Goal: Transaction & Acquisition: Purchase product/service

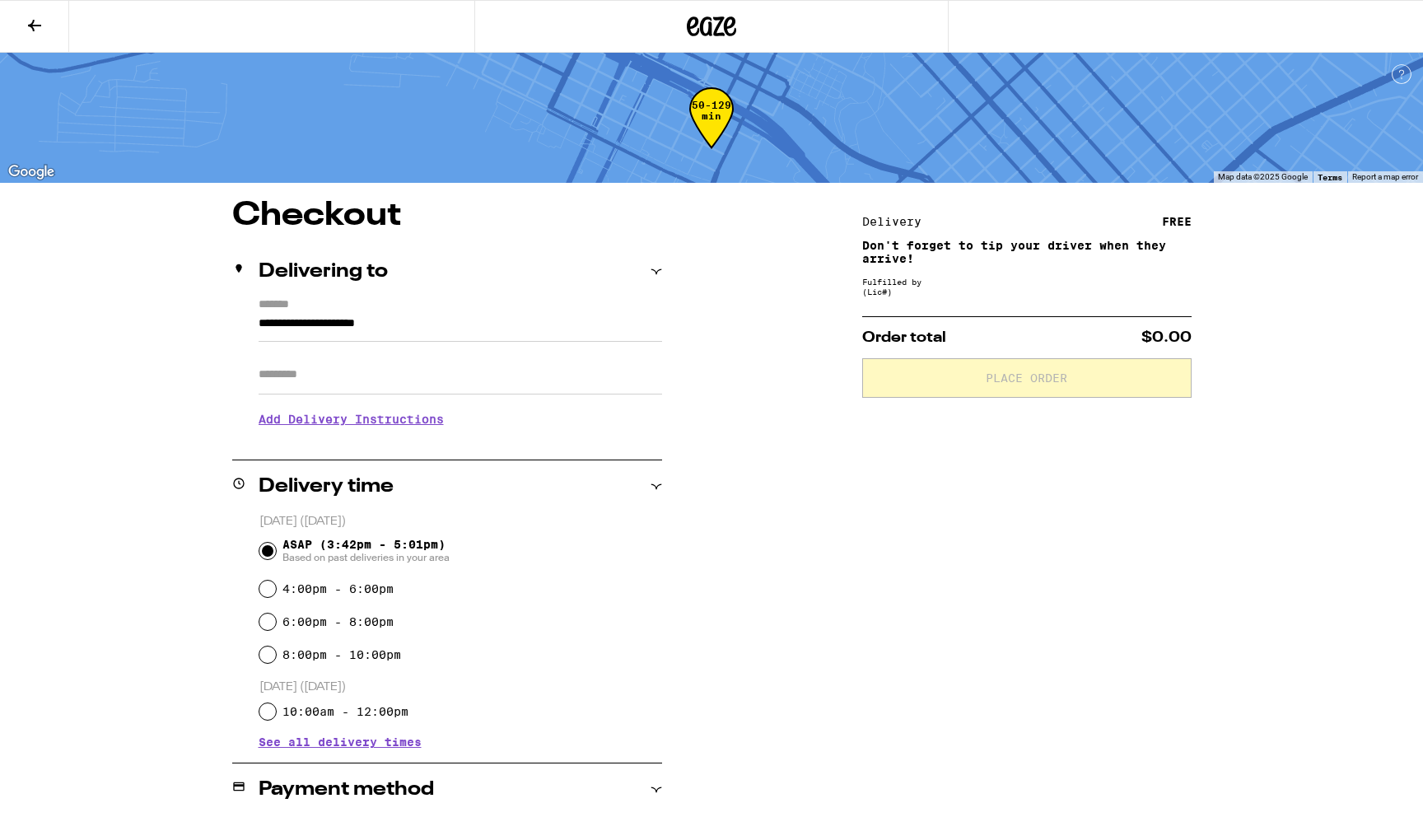
click at [714, 22] on icon at bounding box center [711, 27] width 49 height 30
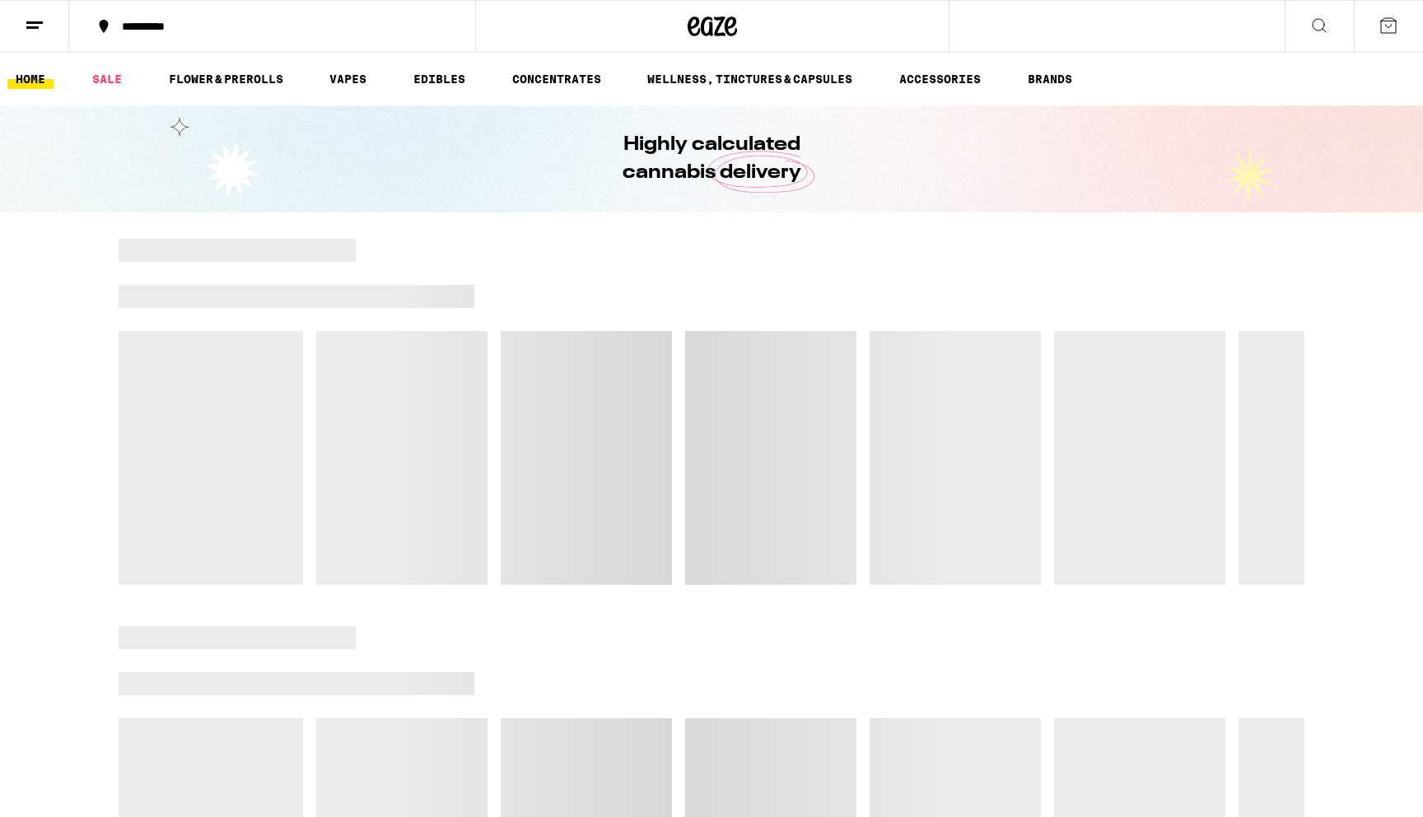
click at [140, 21] on div "**********" at bounding box center [282, 27] width 337 height 12
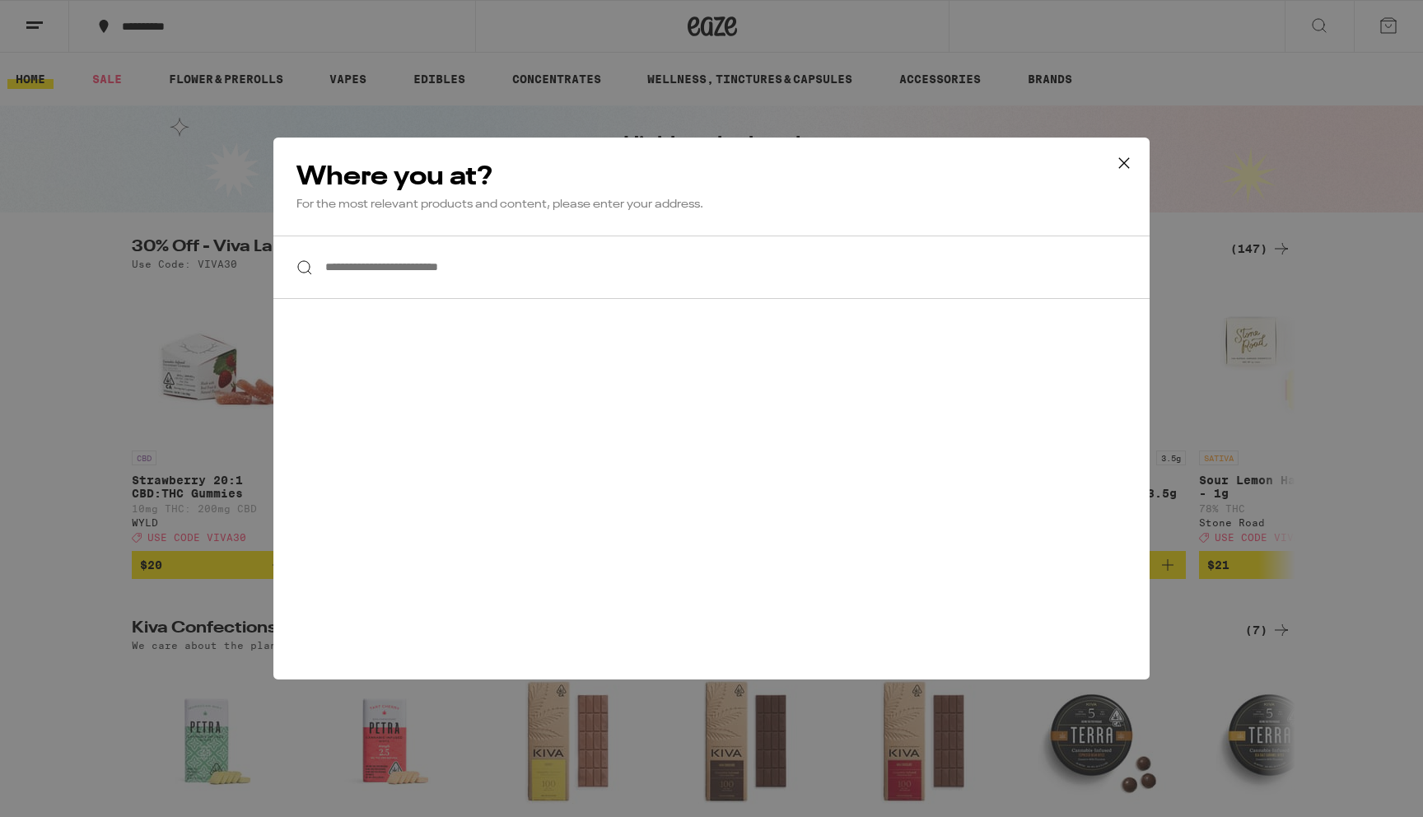
click at [356, 269] on input "**********" at bounding box center [711, 267] width 876 height 63
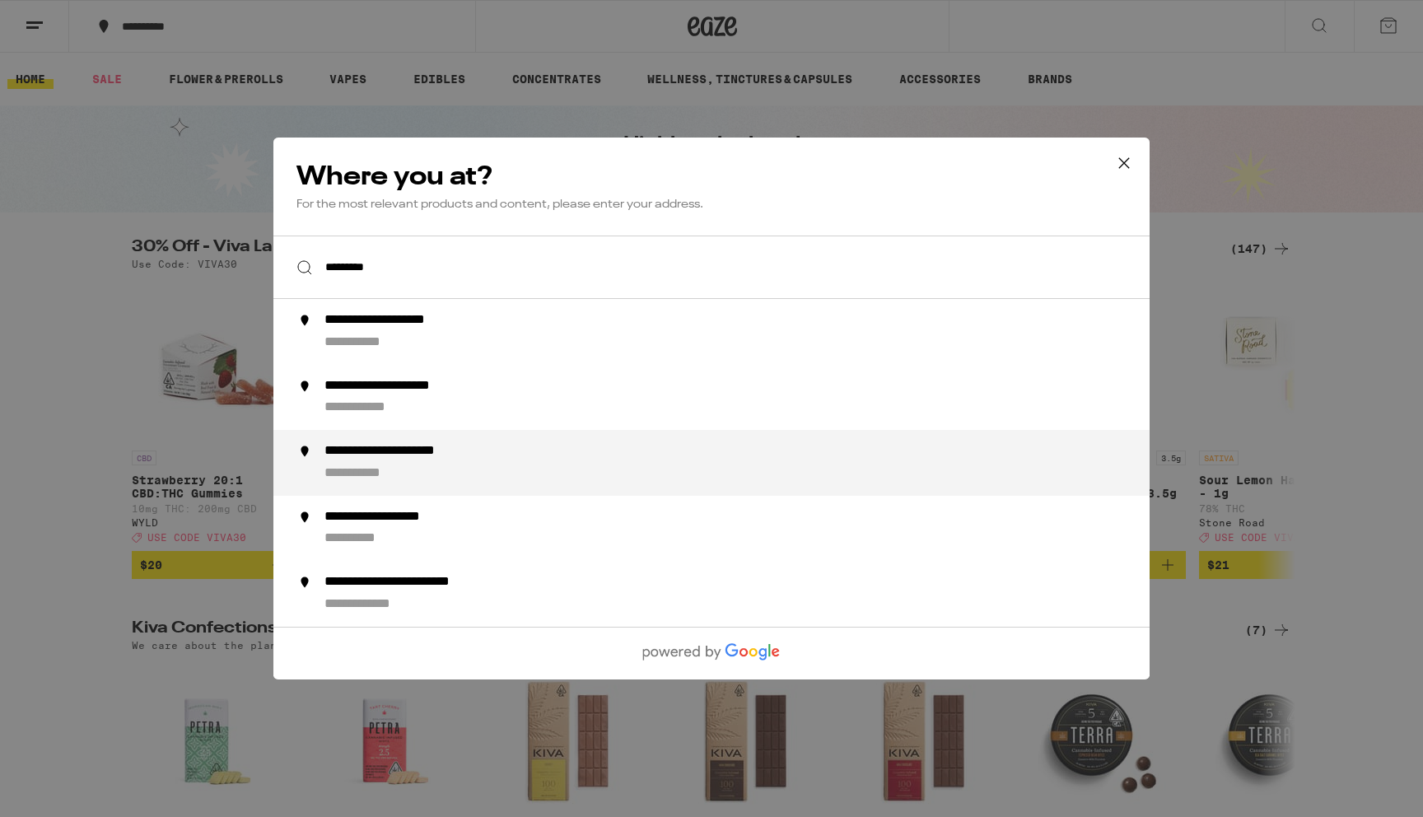
click at [465, 474] on div "**********" at bounding box center [745, 463] width 840 height 40
type input "**********"
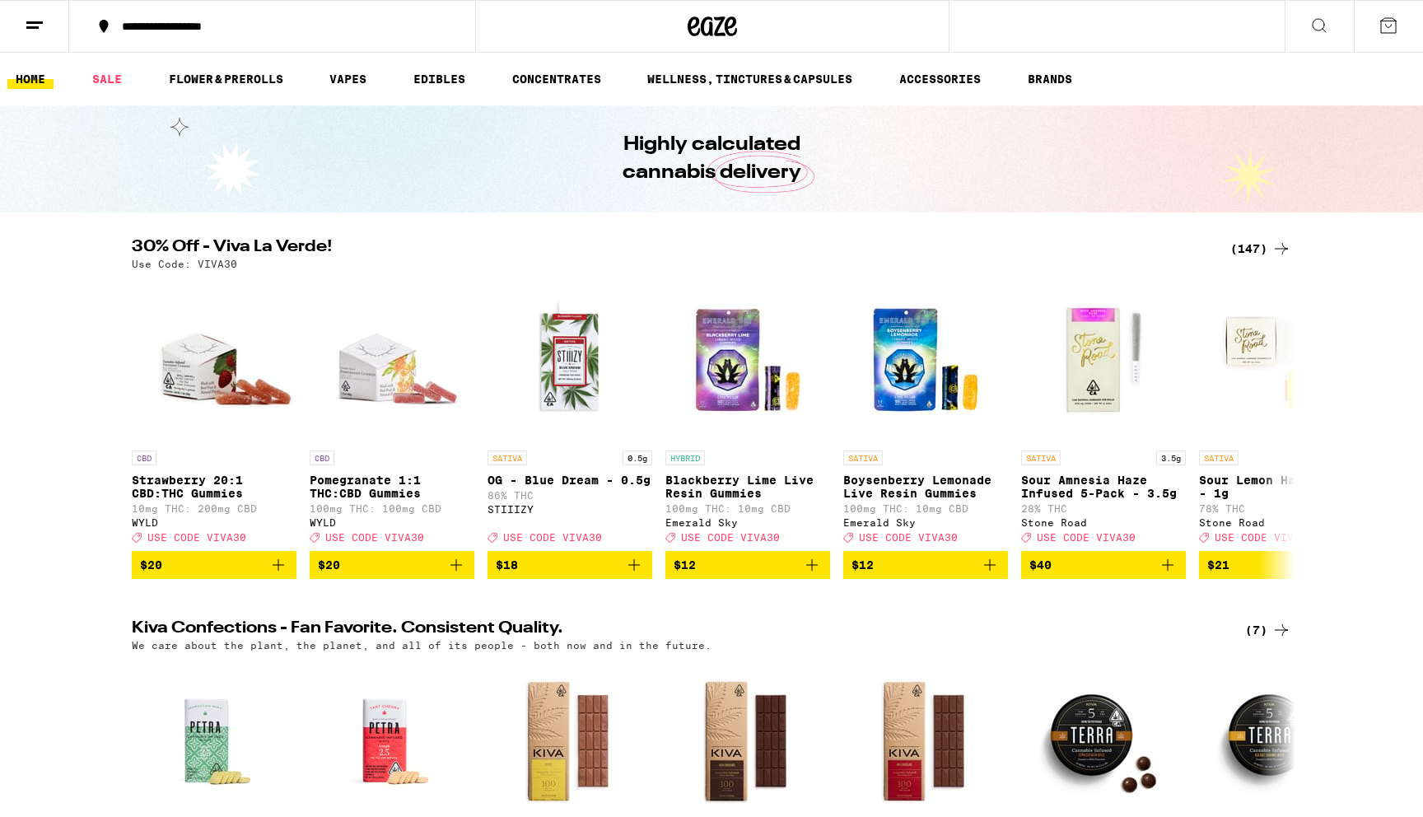
click at [1260, 245] on div "(147)" at bounding box center [1261, 249] width 61 height 20
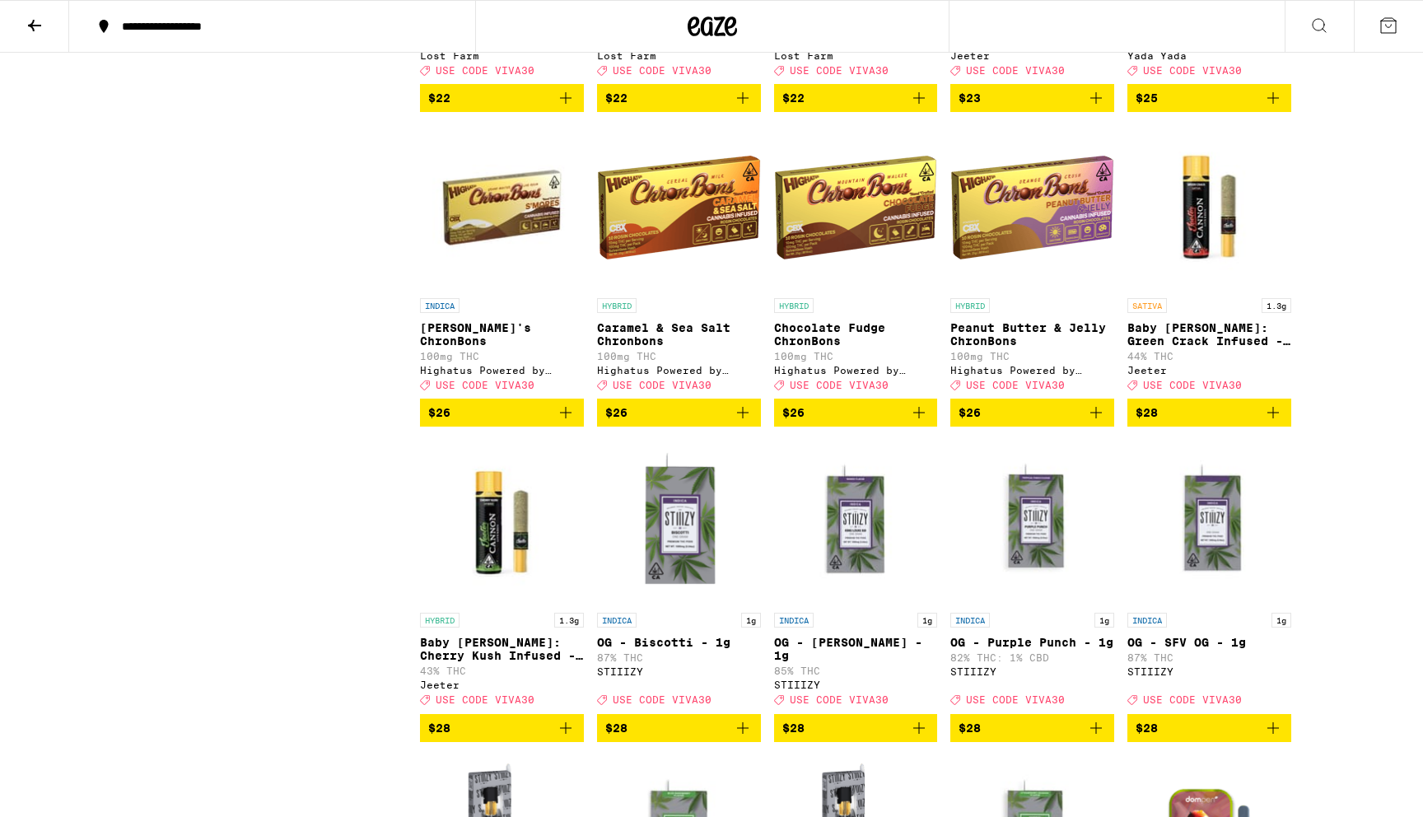
scroll to position [6063, 0]
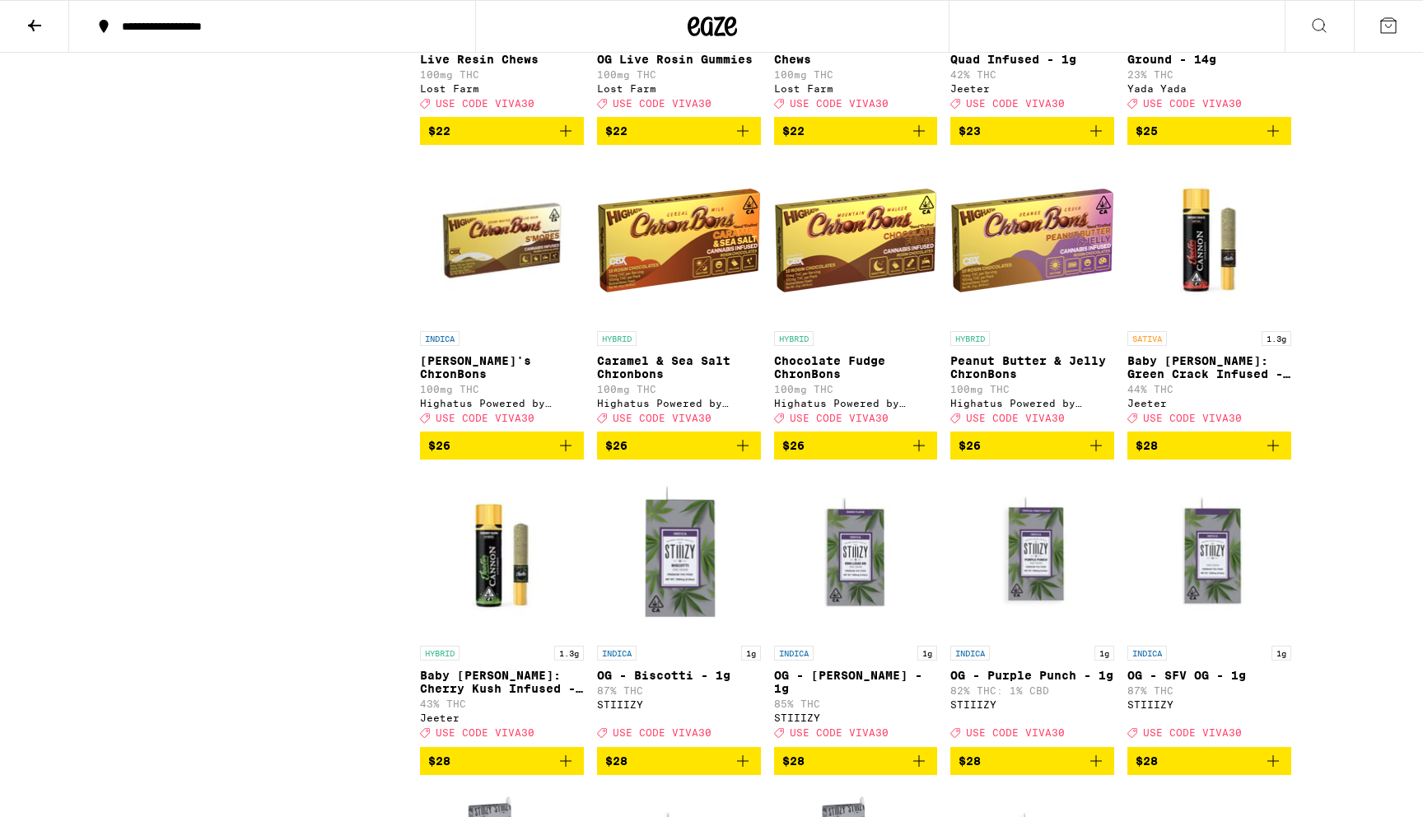
click at [1272, 141] on icon "Add to bag" at bounding box center [1274, 131] width 20 height 20
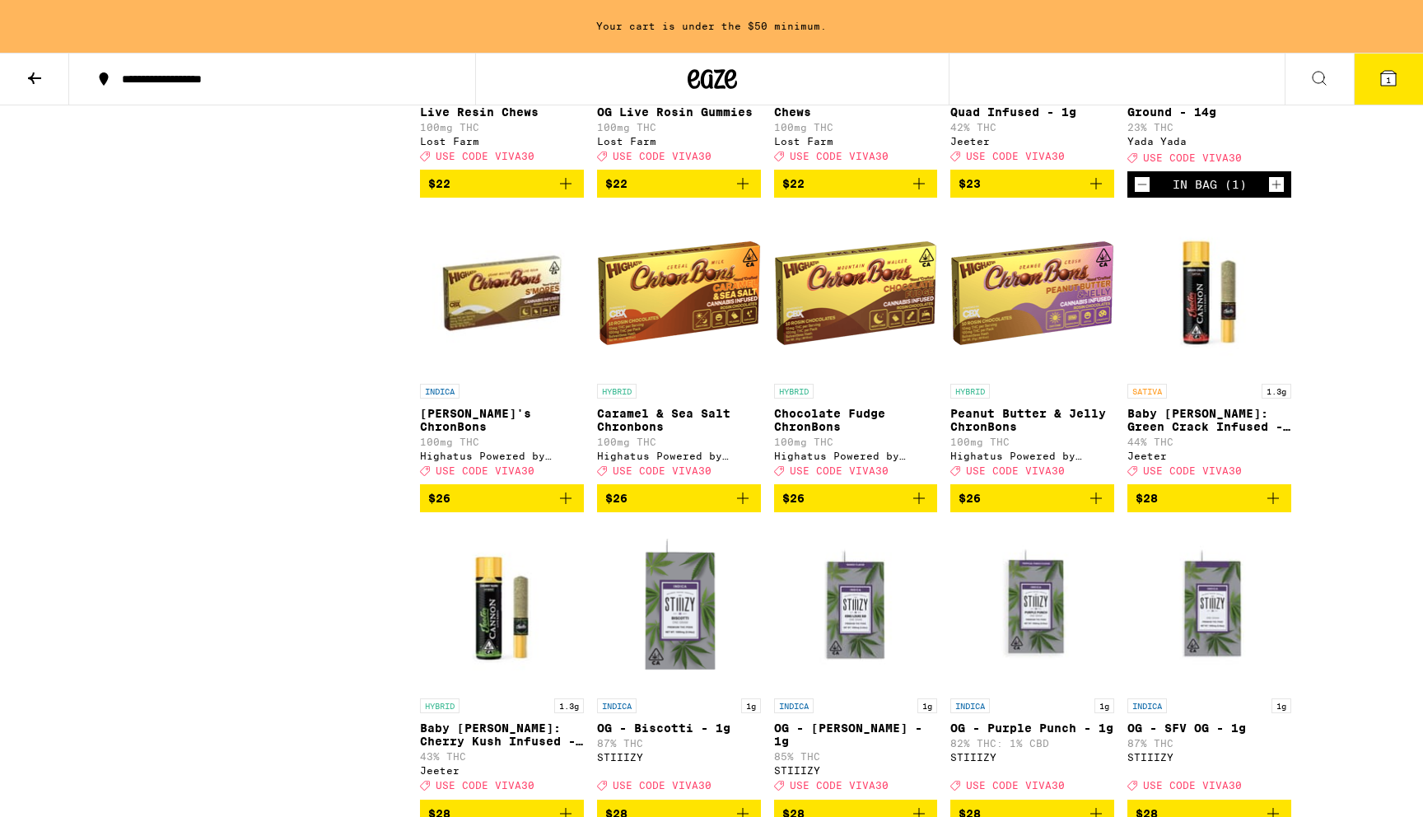
scroll to position [6116, 0]
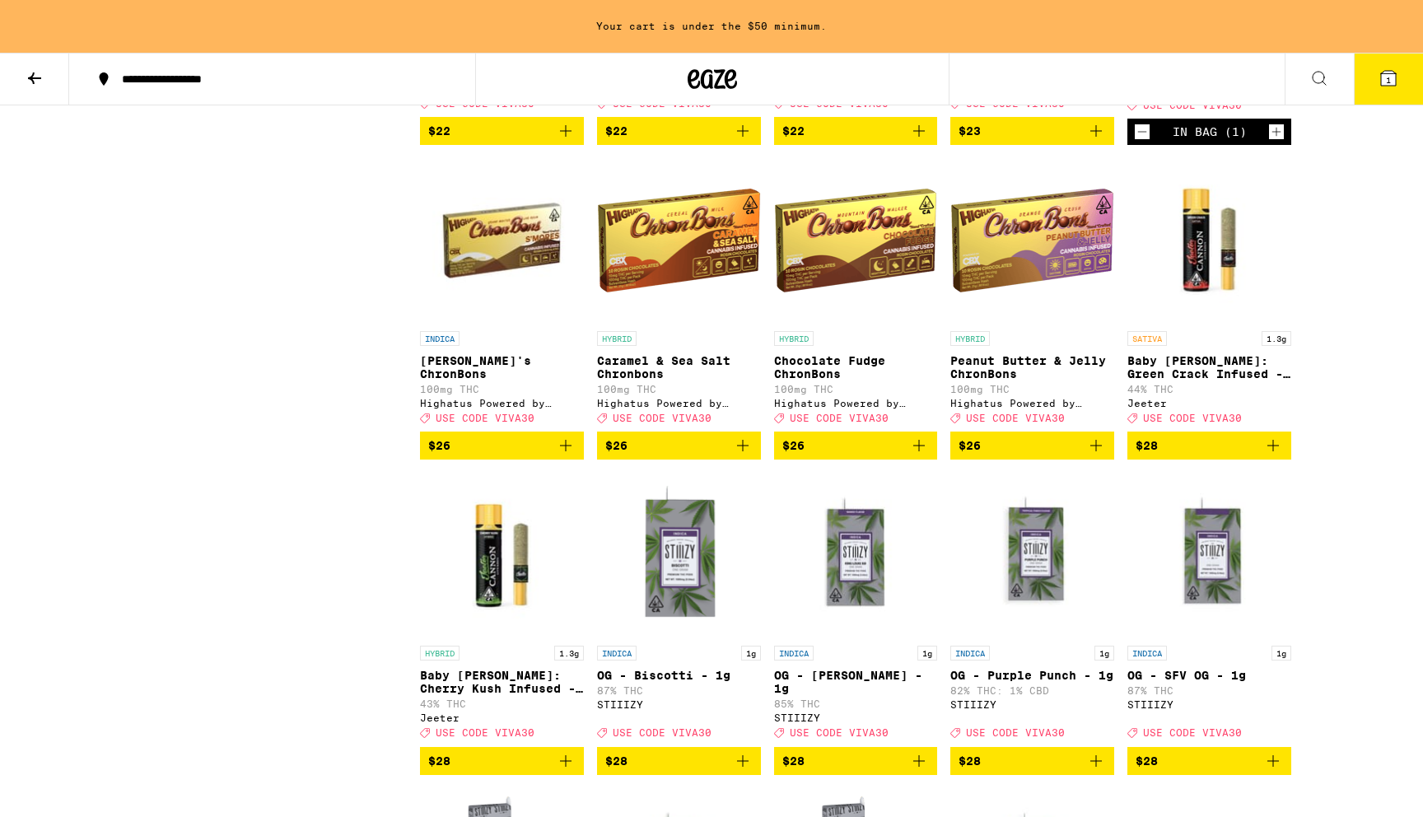
click at [1274, 142] on icon "Increment" at bounding box center [1276, 132] width 15 height 20
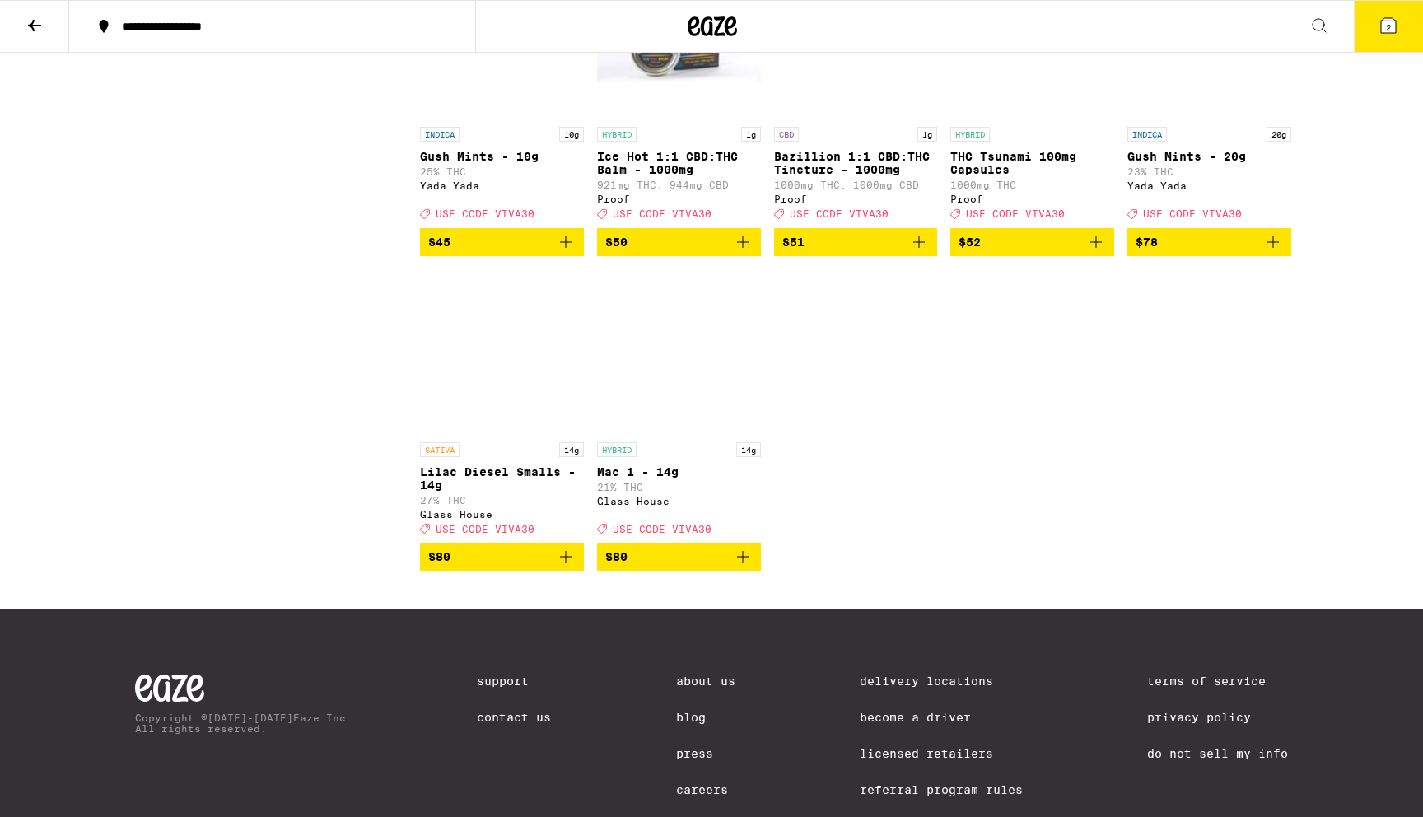
scroll to position [9134, 0]
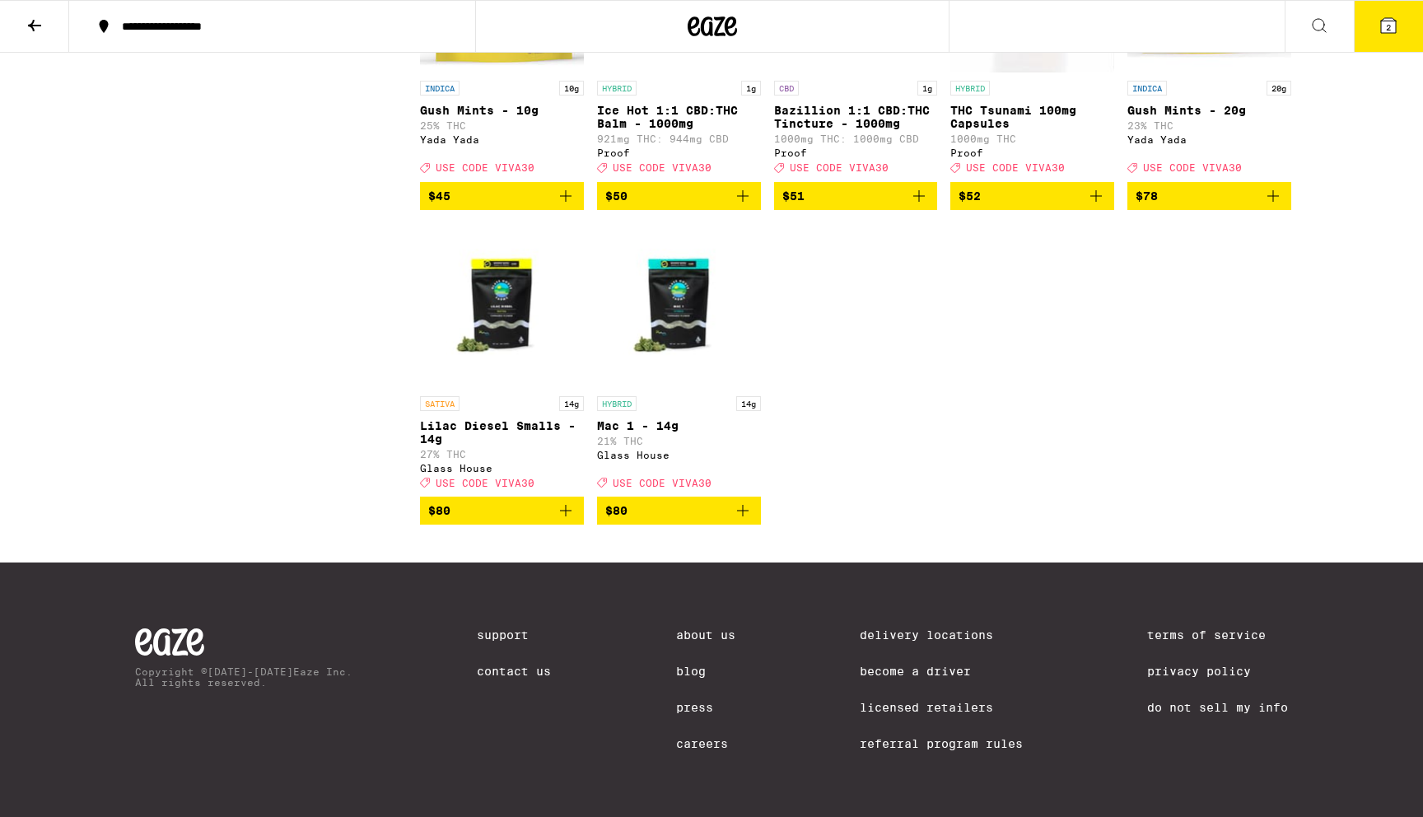
click at [1272, 206] on icon "Add to bag" at bounding box center [1274, 196] width 20 height 20
click at [1386, 31] on span "3" at bounding box center [1388, 27] width 5 height 10
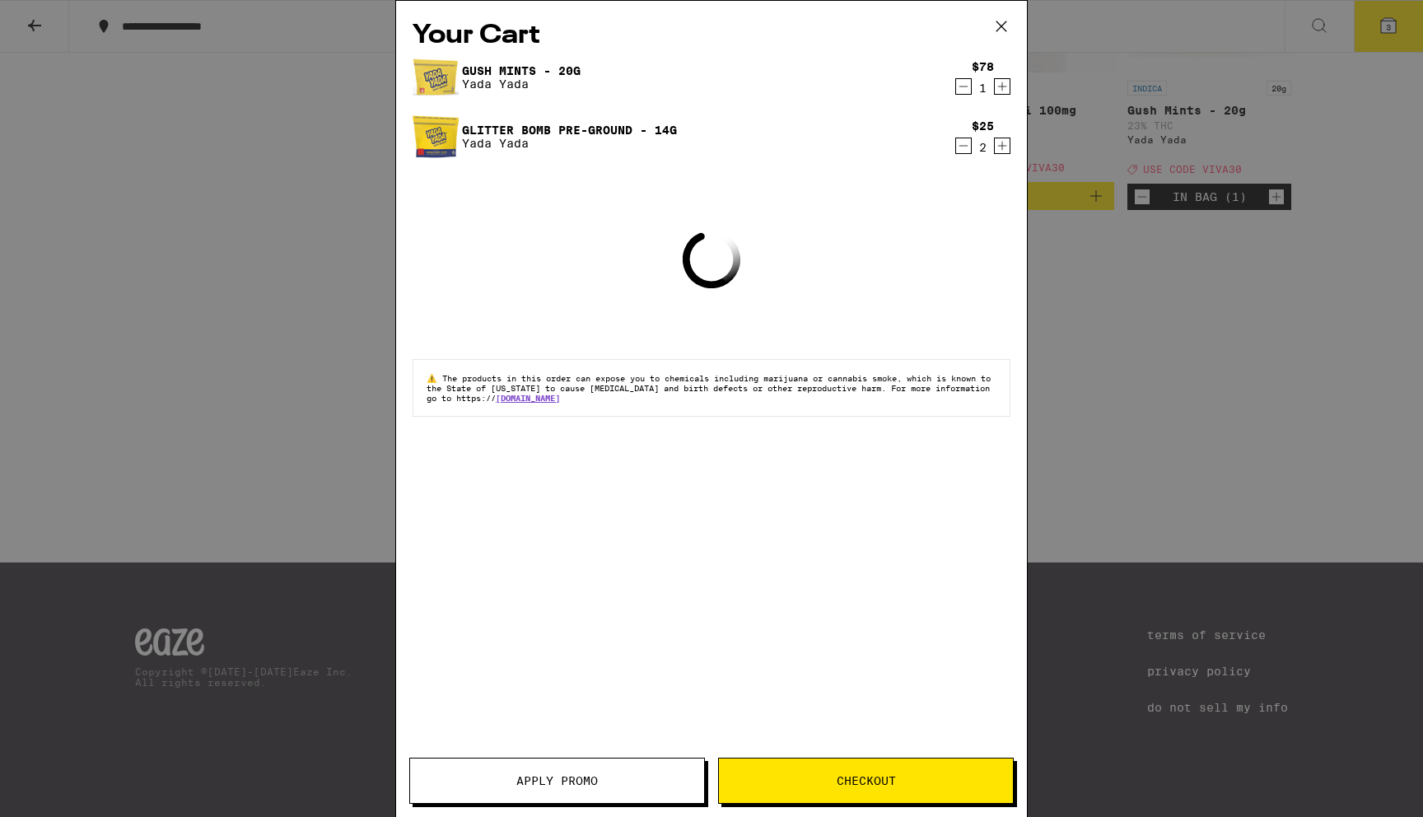
click at [965, 148] on icon "Decrement" at bounding box center [963, 146] width 15 height 20
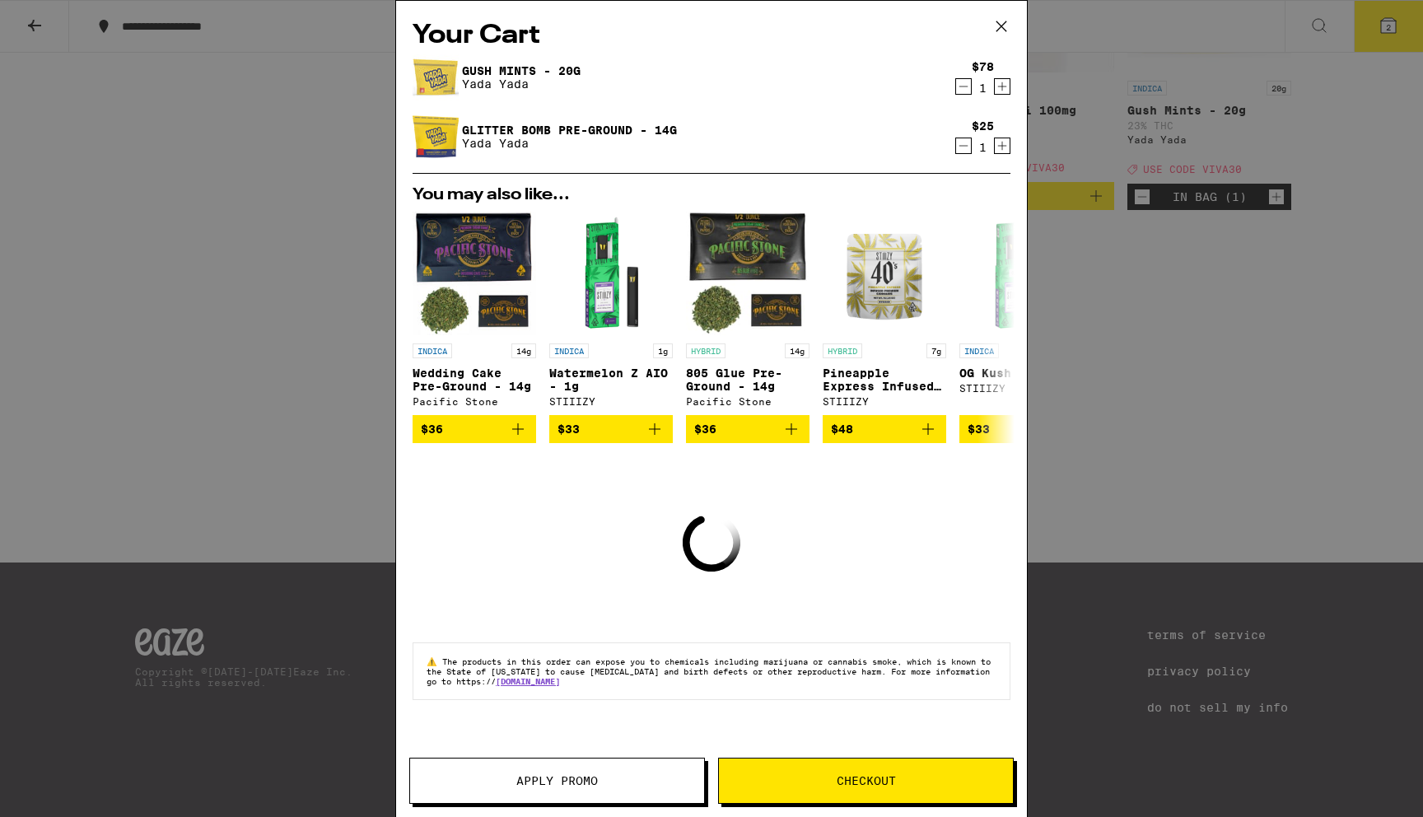
click at [965, 148] on icon "Decrement" at bounding box center [963, 146] width 15 height 20
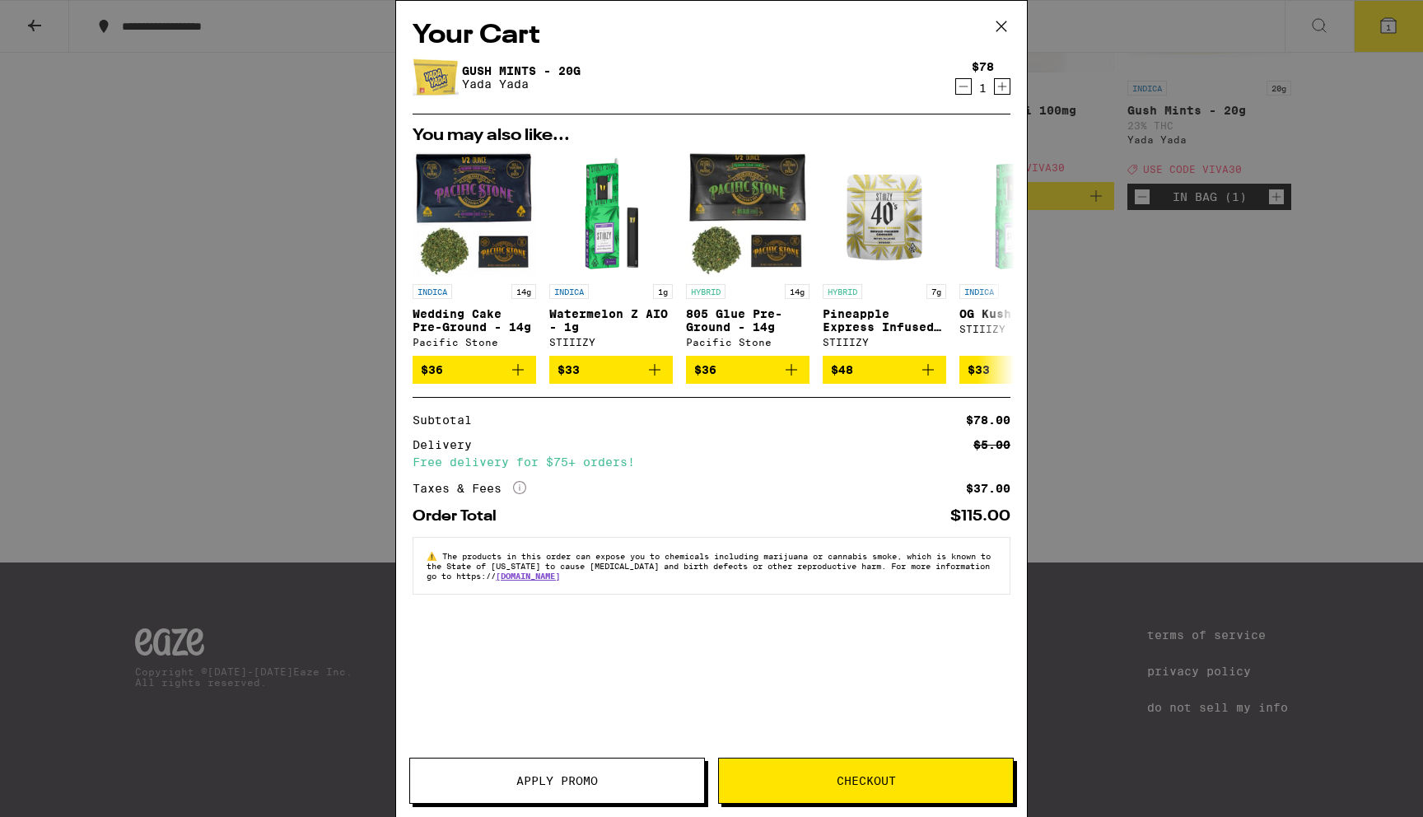
click at [570, 781] on span "Apply Promo" at bounding box center [558, 781] width 82 height 12
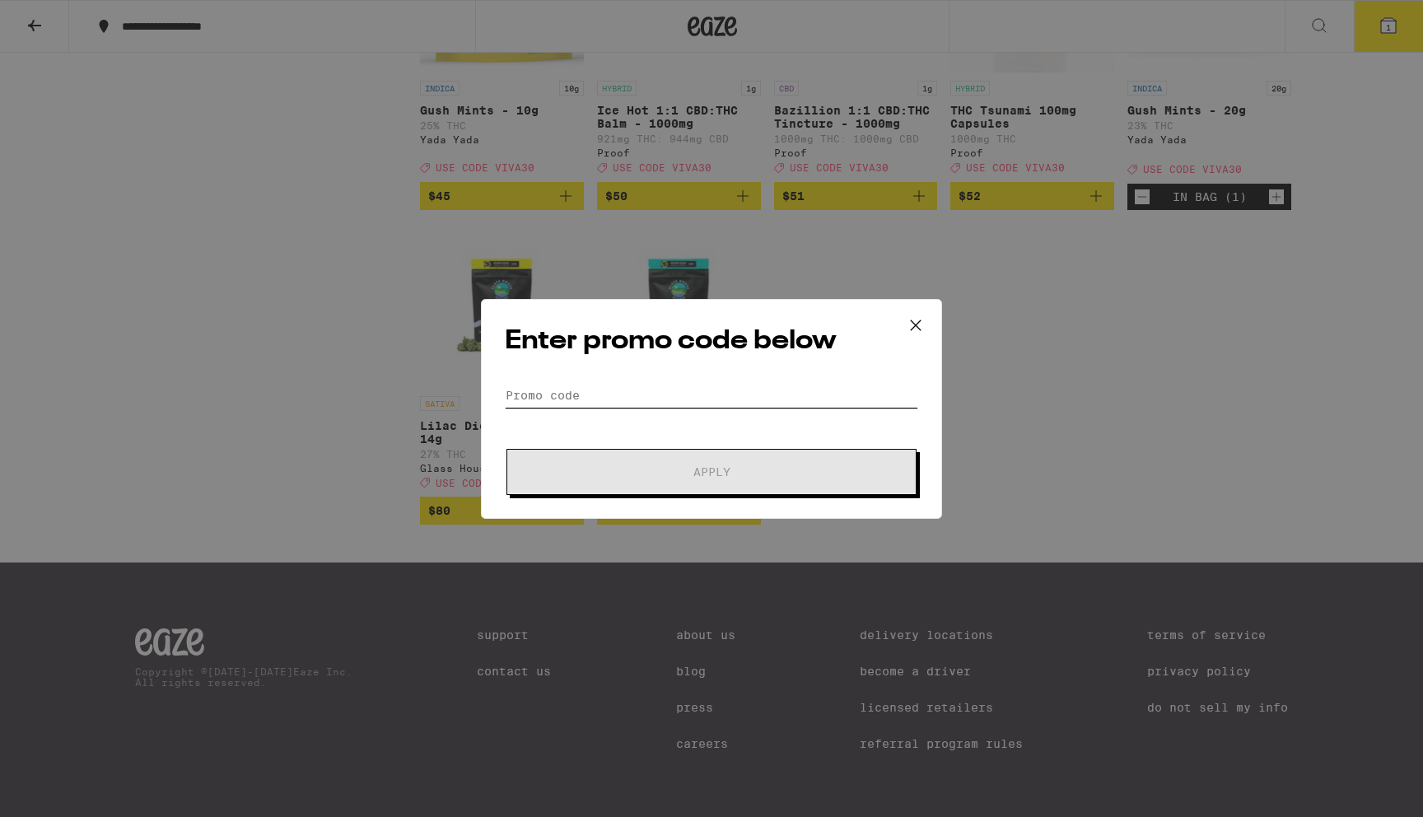
click at [551, 386] on input "Promo Code" at bounding box center [712, 395] width 414 height 25
paste input "RBU Leads Weekly (30min)"
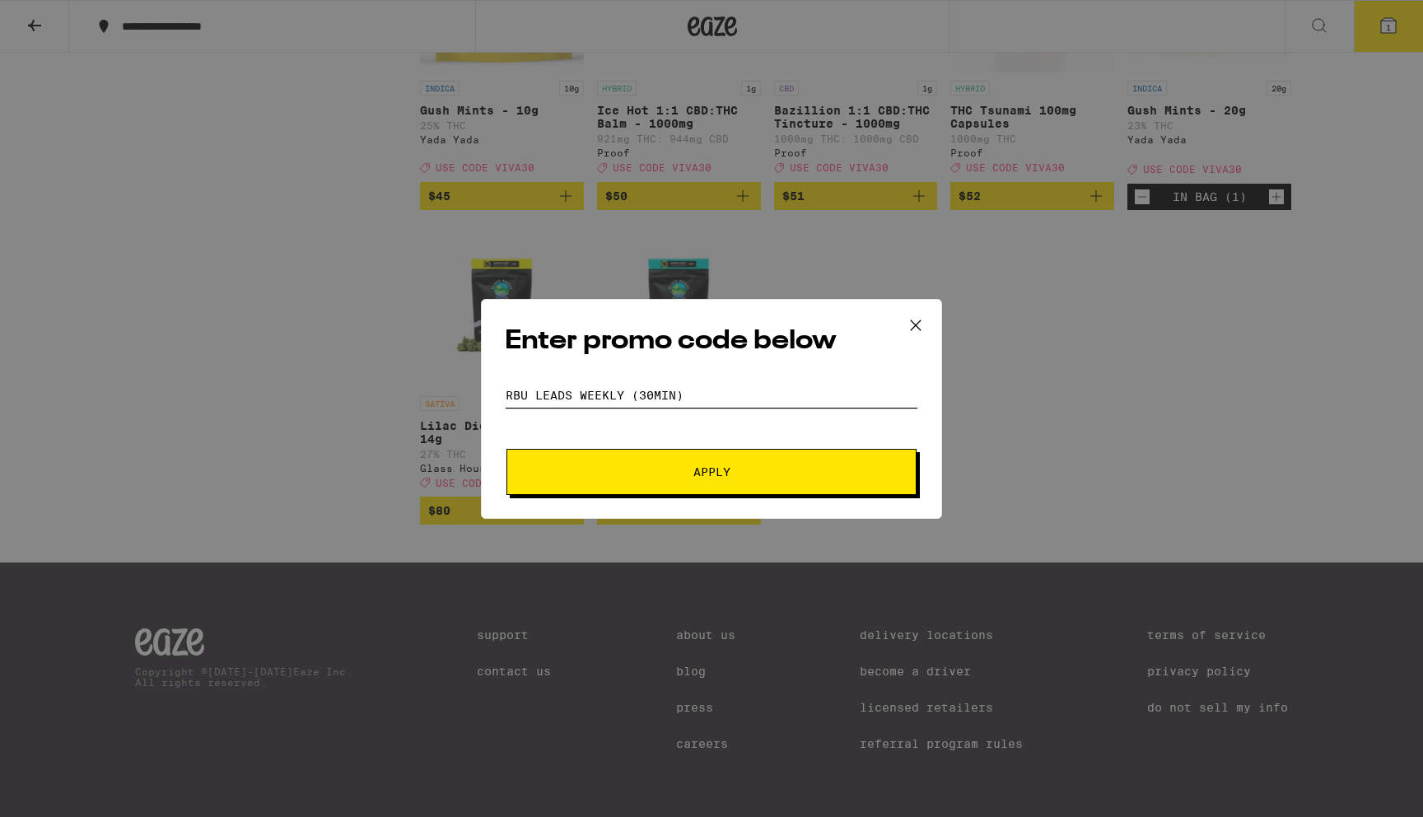
drag, startPoint x: 699, startPoint y: 395, endPoint x: 482, endPoint y: 395, distance: 216.7
click at [482, 395] on div "Enter promo code below Promo Code RBU Leads Weekly (30min) Apply" at bounding box center [711, 409] width 461 height 220
type input "viva30"
click at [575, 485] on button "Apply" at bounding box center [712, 472] width 410 height 46
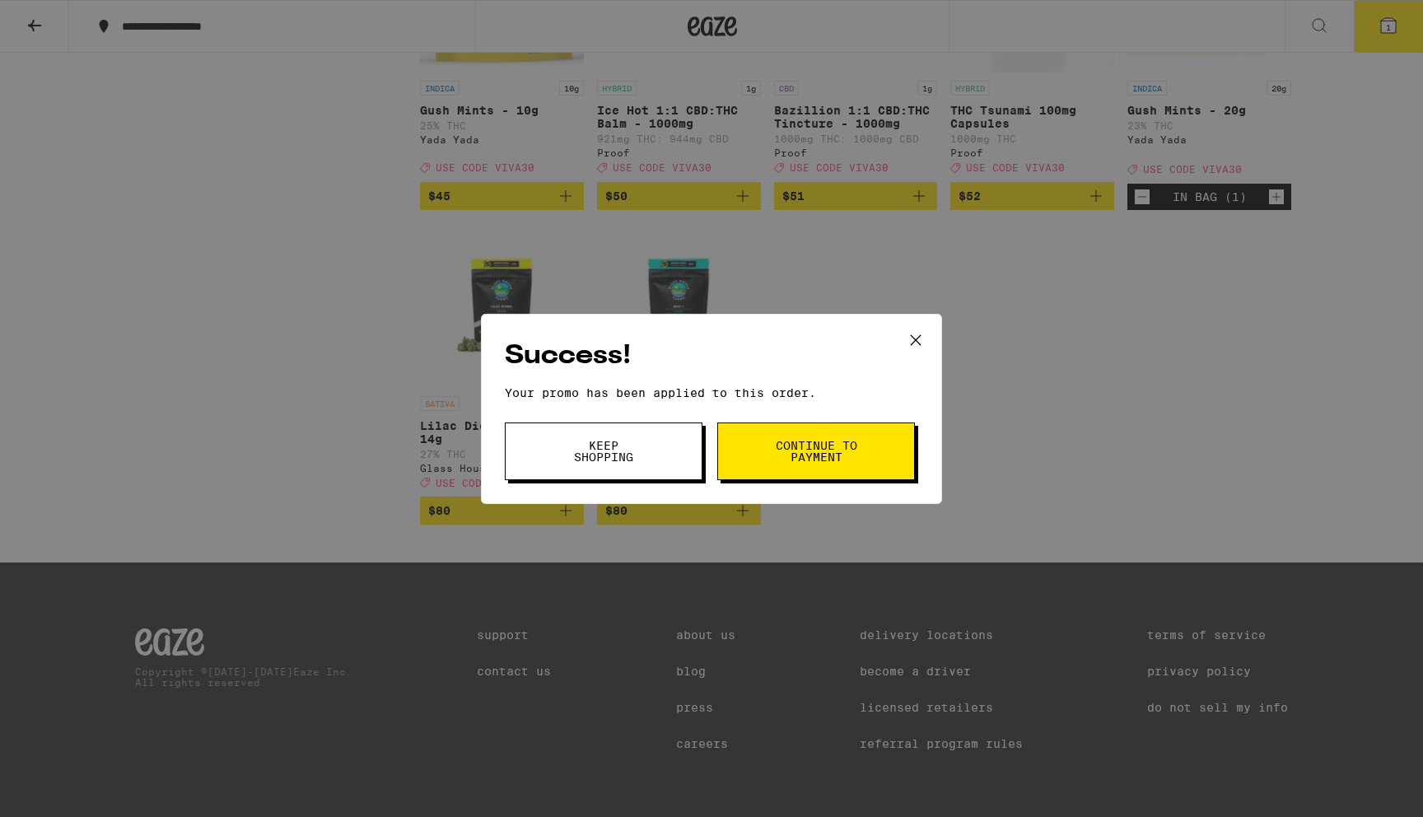
click at [751, 464] on button "Continue to payment" at bounding box center [817, 452] width 198 height 58
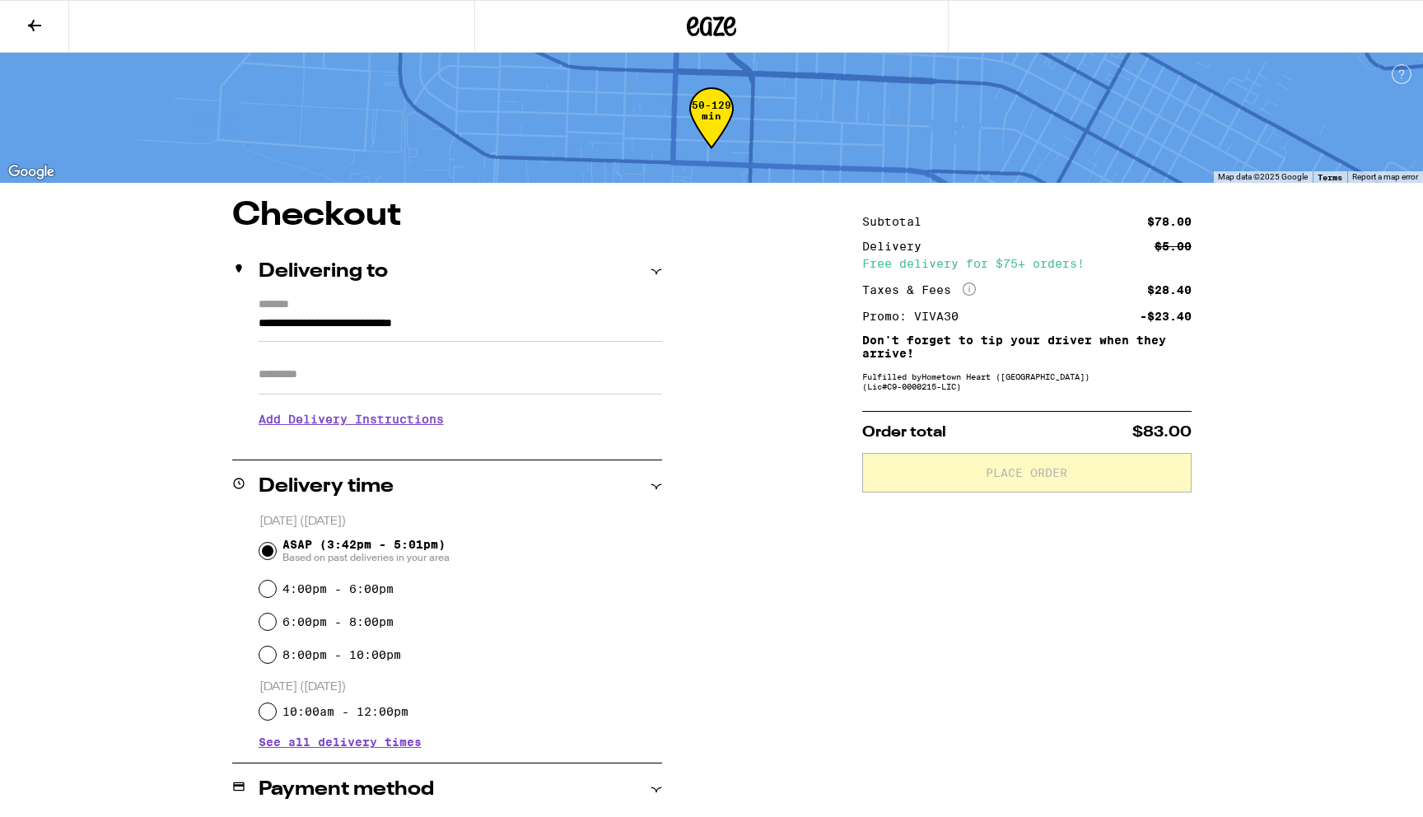
click at [336, 370] on input "Apt/Suite" at bounding box center [461, 375] width 404 height 40
type input "*"
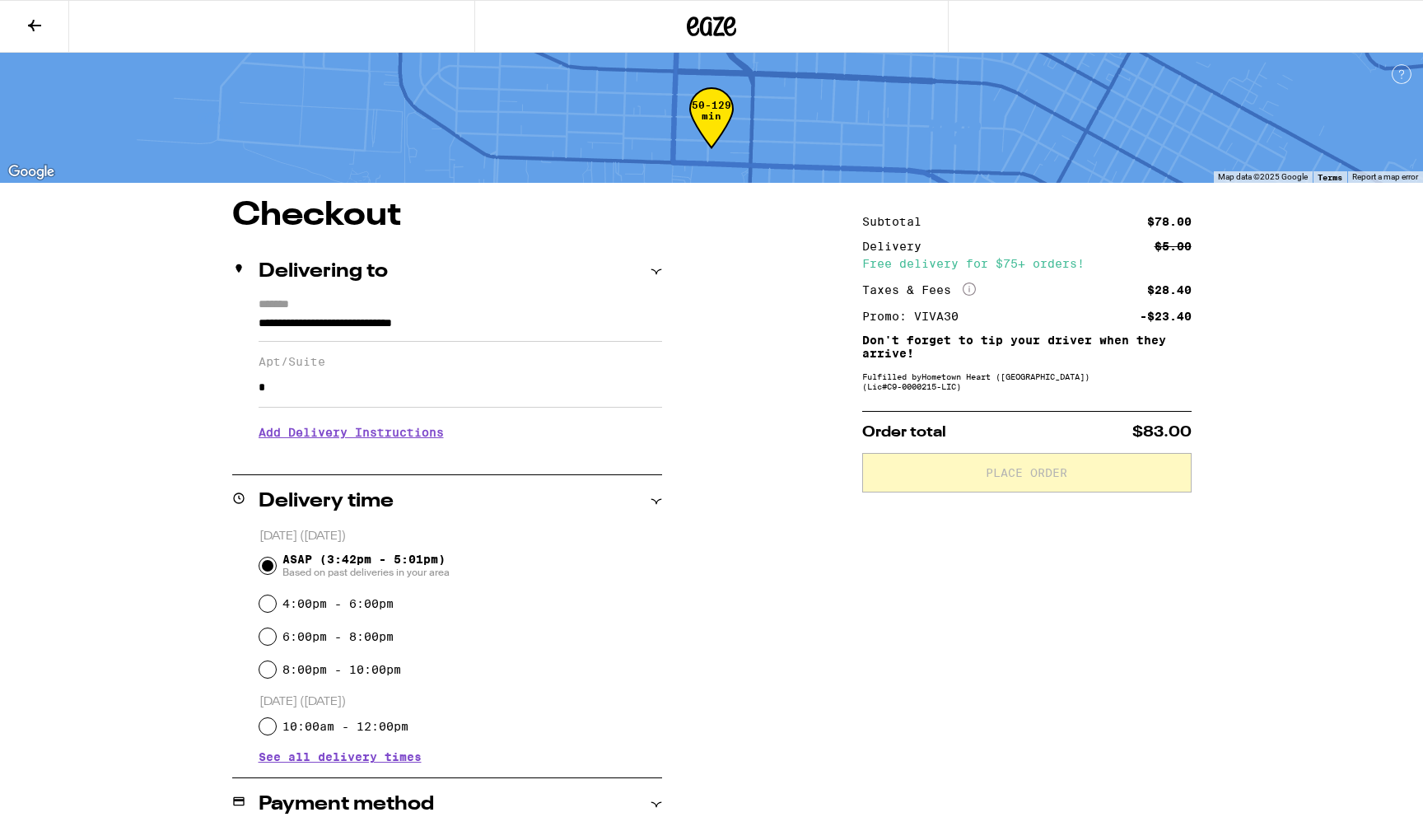
click at [1265, 446] on div "**********" at bounding box center [712, 641] width 1186 height 885
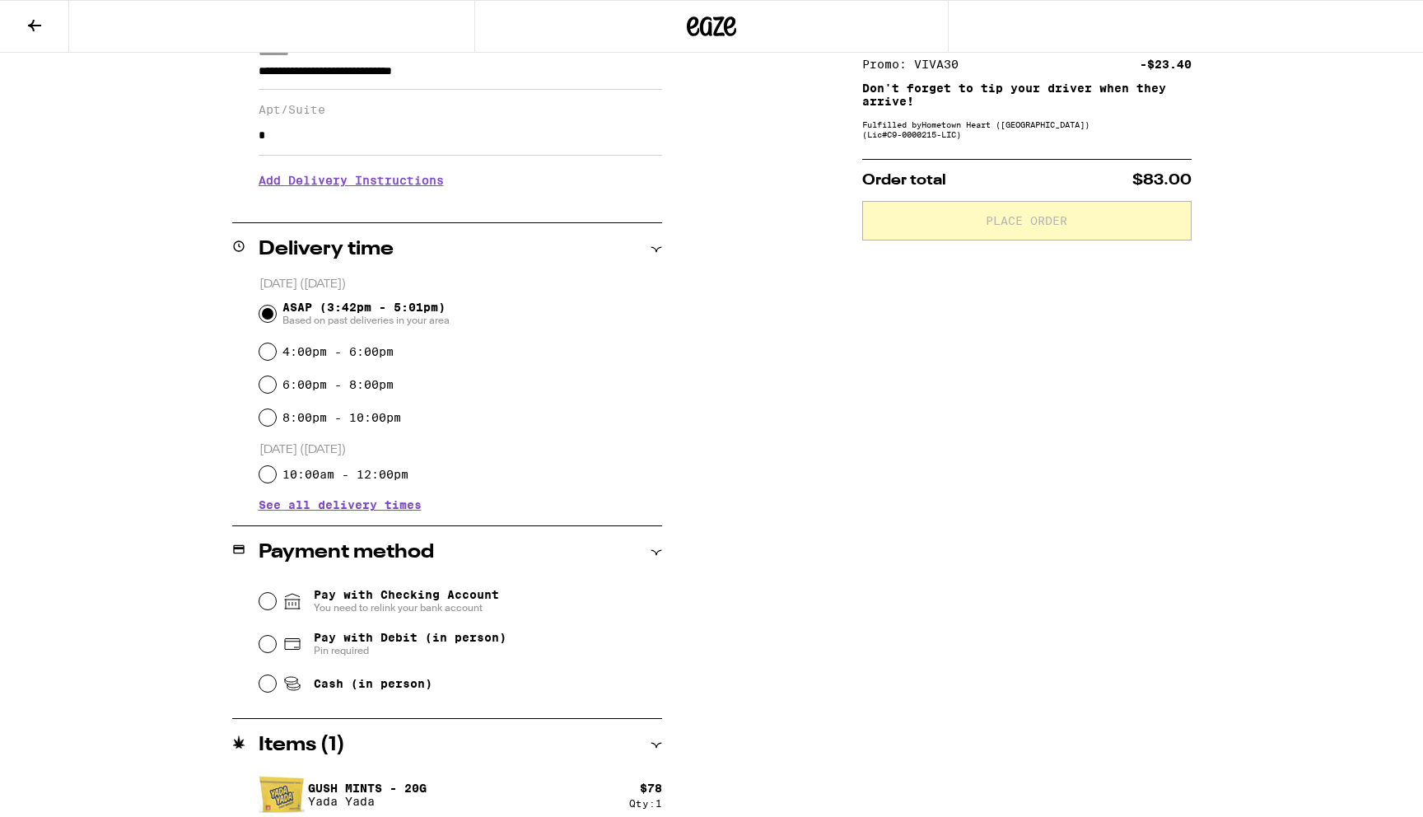
scroll to position [267, 0]
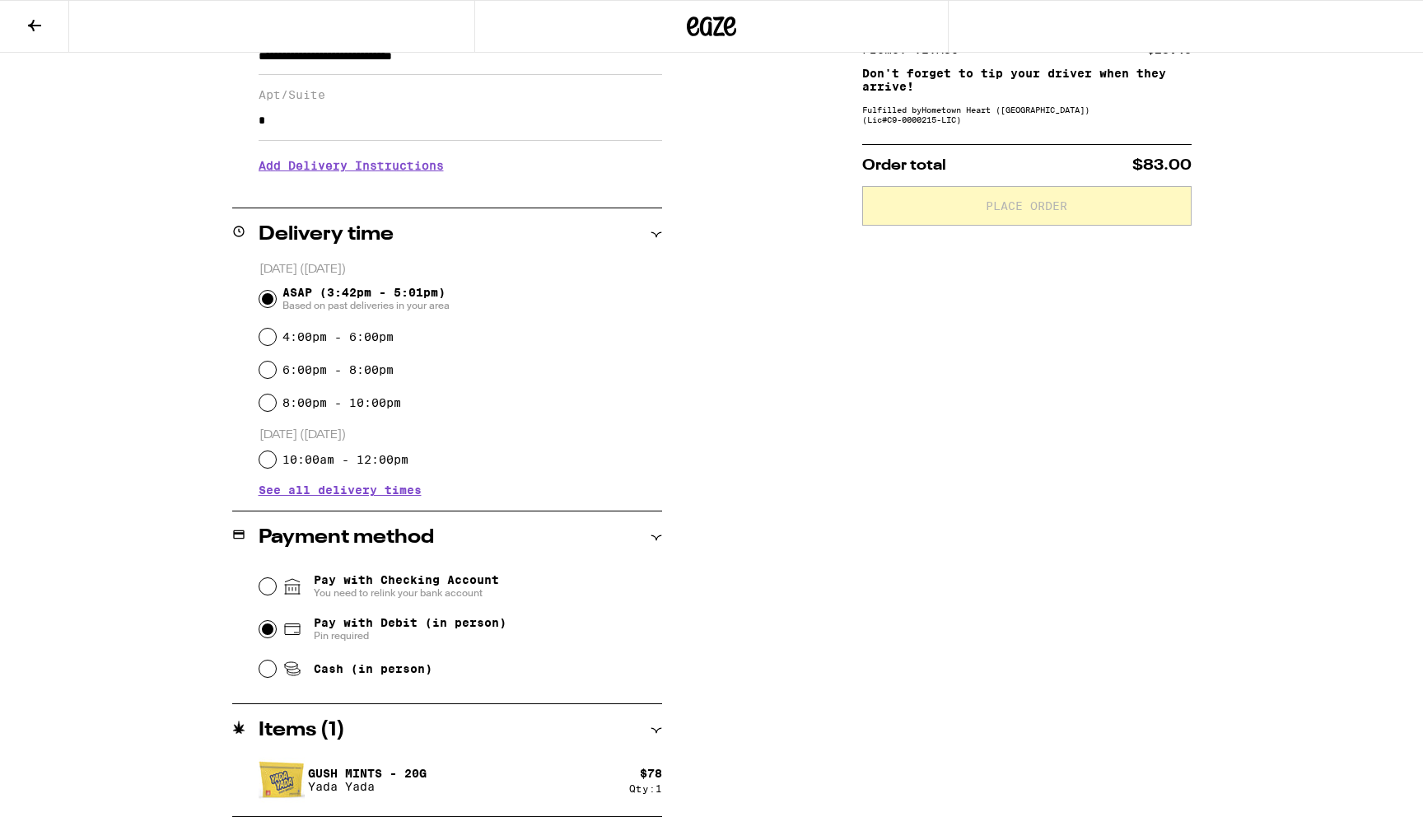
click at [264, 630] on input "Pay with Debit (in person) Pin required" at bounding box center [267, 629] width 16 height 16
radio input "true"
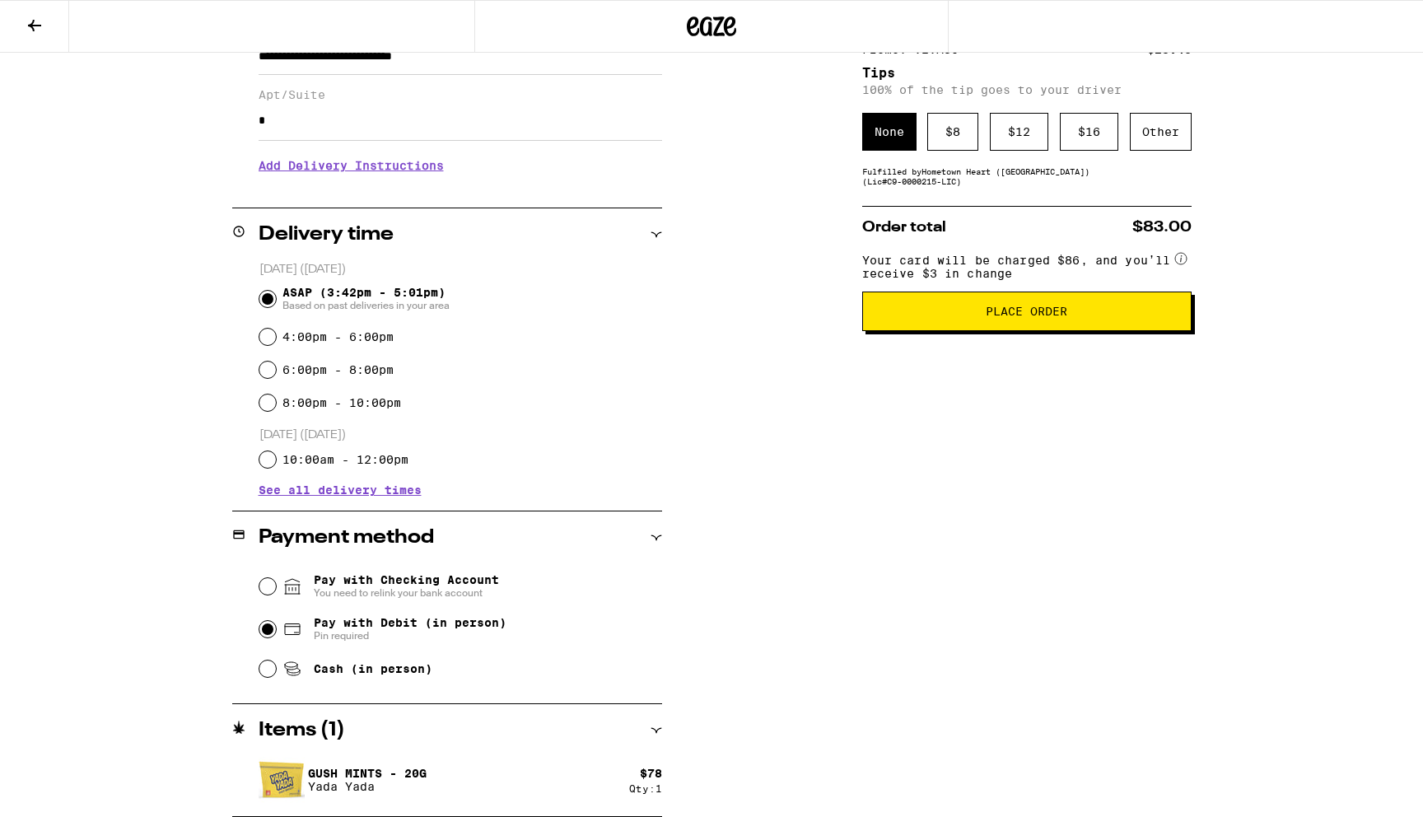
click at [908, 521] on div "Subtotal $78.00 Delivery $5.00 Free delivery for $75+ orders! Taxes & Fees More…" at bounding box center [1027, 374] width 330 height 885
click at [980, 485] on div "Subtotal $78.00 Delivery $5.00 Free delivery for $75+ orders! Taxes & Fees More…" at bounding box center [1027, 374] width 330 height 885
click at [1023, 330] on button "Place Order" at bounding box center [1027, 312] width 330 height 40
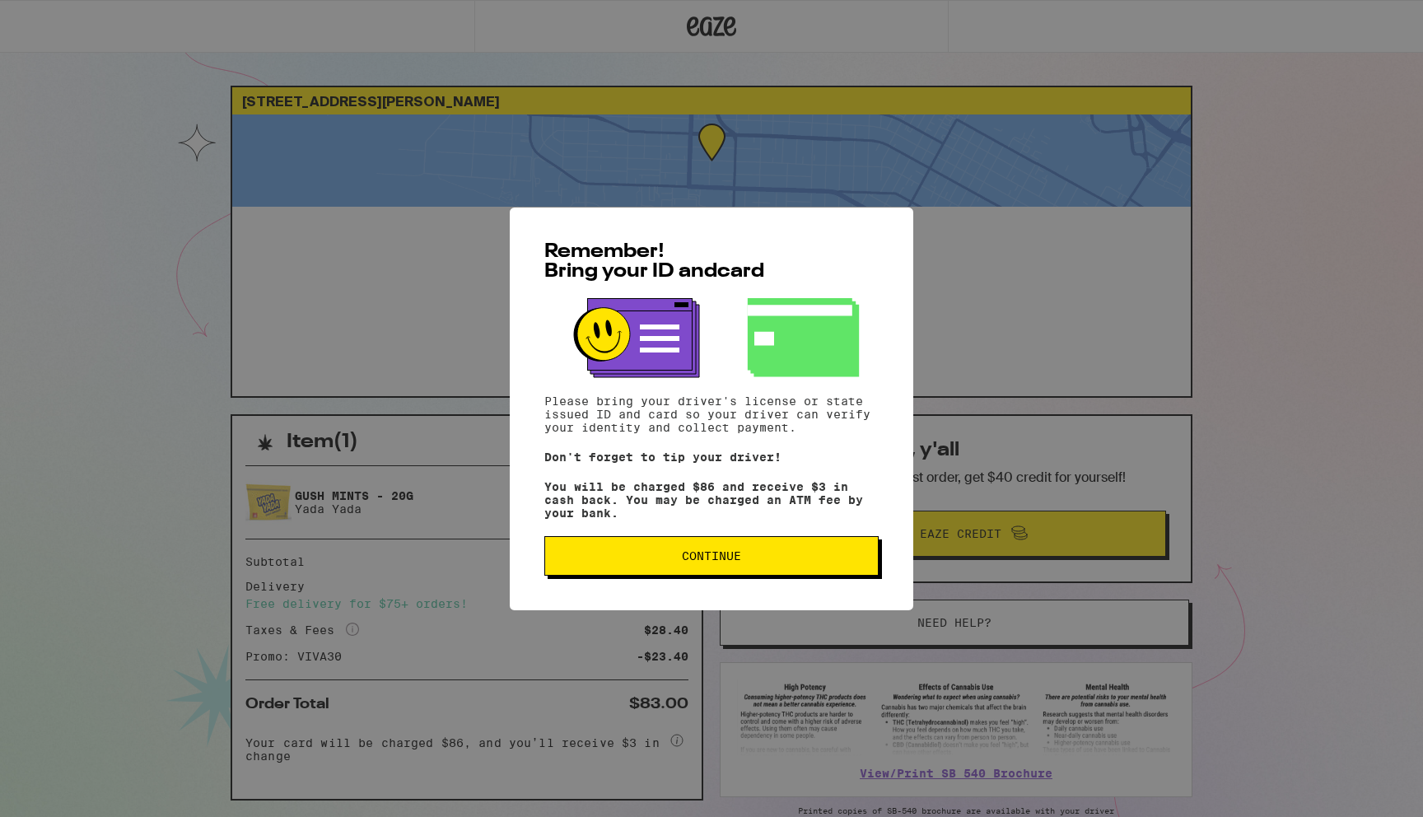
click at [710, 562] on span "Continue" at bounding box center [711, 556] width 59 height 12
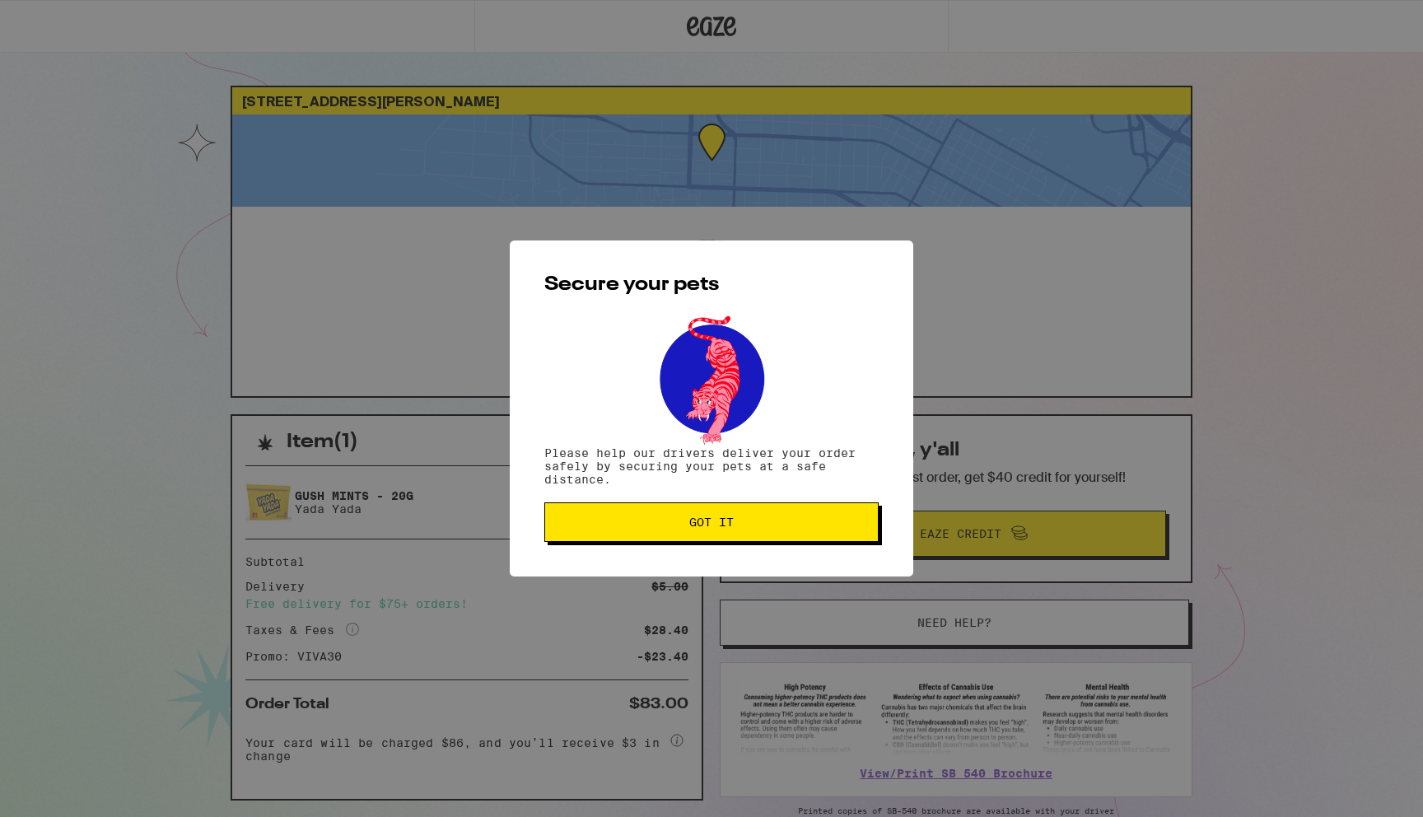
click at [671, 527] on span "Got it" at bounding box center [712, 523] width 306 height 12
